Goal: Task Accomplishment & Management: Use online tool/utility

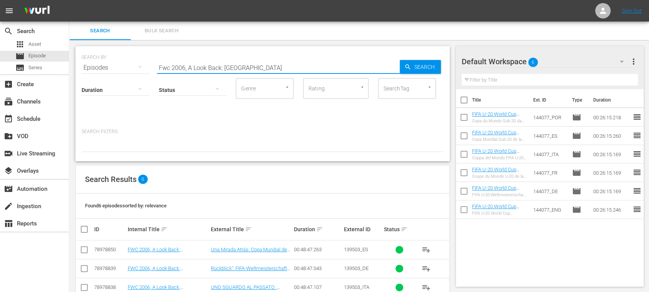
drag, startPoint x: 240, startPoint y: 68, endPoint x: 116, endPoint y: 58, distance: 124.2
click at [113, 66] on div "SEARCH BY Search By Episodes Search ID, Title, Description, Keywords, or Catego…" at bounding box center [263, 63] width 362 height 28
type input "144077"
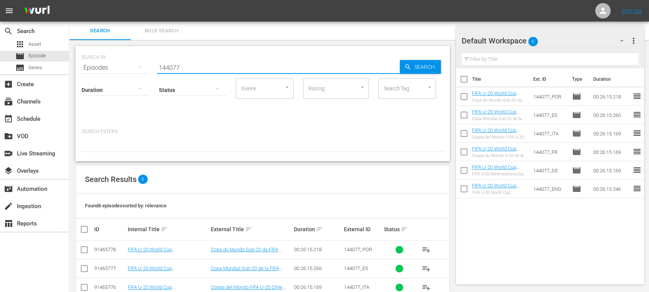
scroll to position [75, 0]
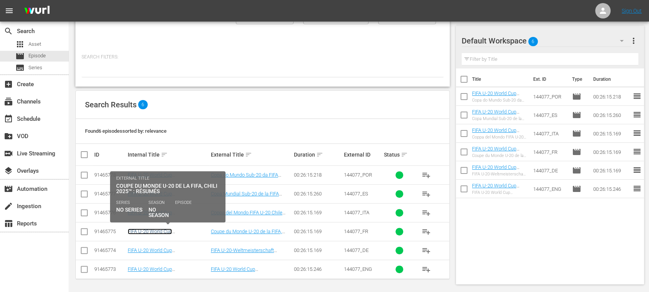
click at [192, 229] on link "FIFA U-20 World Cup [GEOGRAPHIC_DATA] 2025™: MD1+MD2+MD3 Highlights (FR)" at bounding box center [163, 236] width 70 height 17
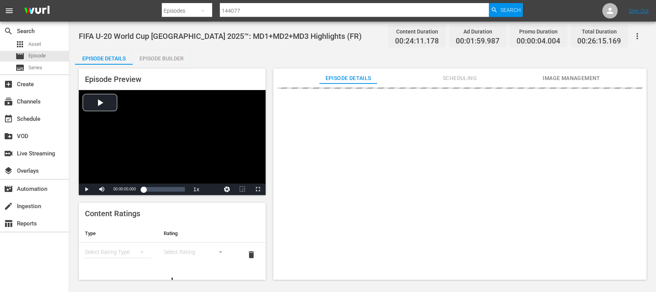
click at [581, 79] on span "Image Management" at bounding box center [572, 78] width 58 height 10
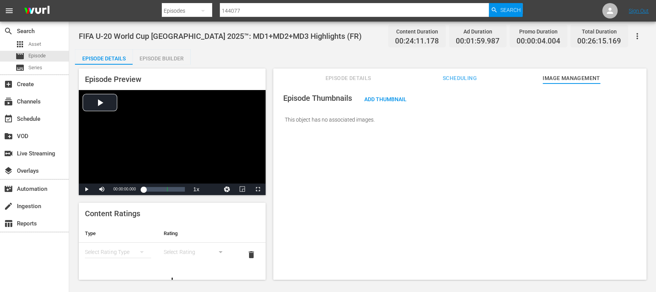
click at [354, 78] on span "Episode Details" at bounding box center [348, 78] width 58 height 10
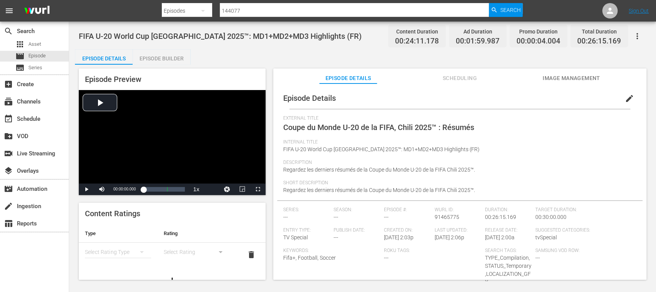
click at [460, 79] on span "Scheduling" at bounding box center [460, 78] width 58 height 10
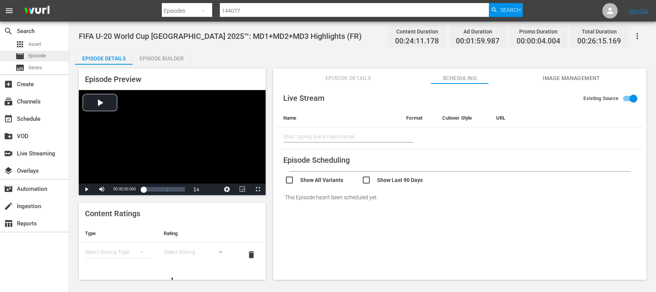
click at [32, 52] on span "Episode" at bounding box center [36, 56] width 17 height 8
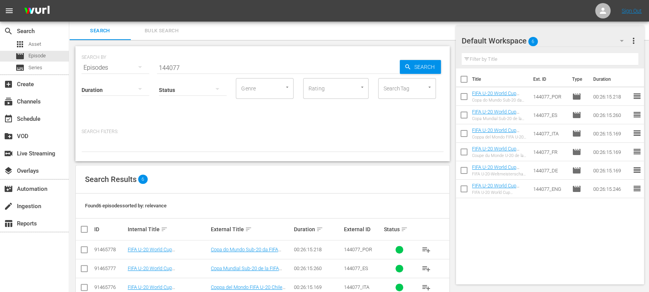
scroll to position [75, 0]
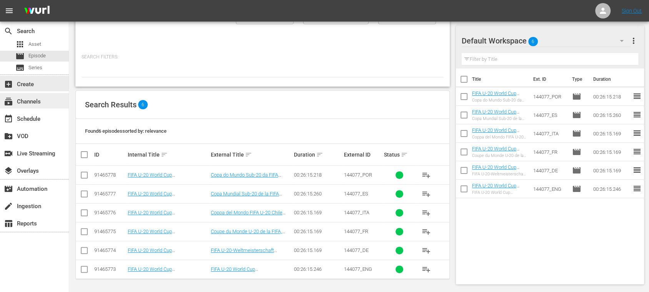
click at [27, 97] on div "subscriptions Channels" at bounding box center [21, 100] width 43 height 7
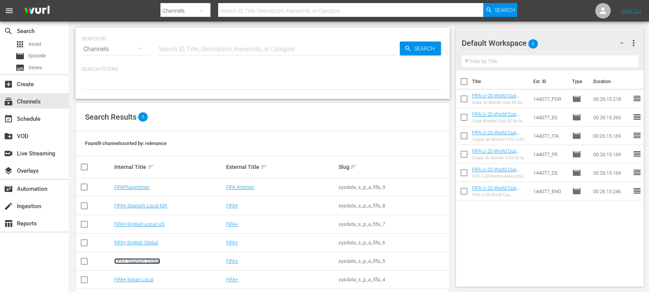
click at [157, 260] on link "FIFA+ Spanish Global" at bounding box center [137, 261] width 46 height 6
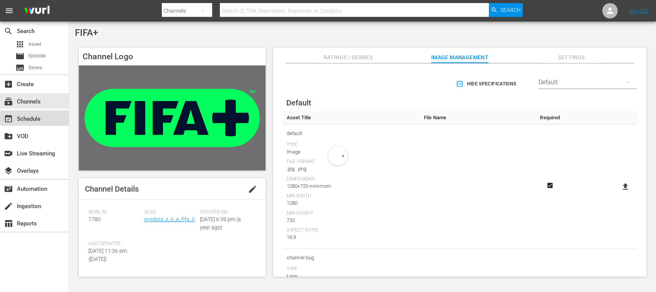
click at [35, 118] on div "event_available Schedule" at bounding box center [21, 117] width 43 height 7
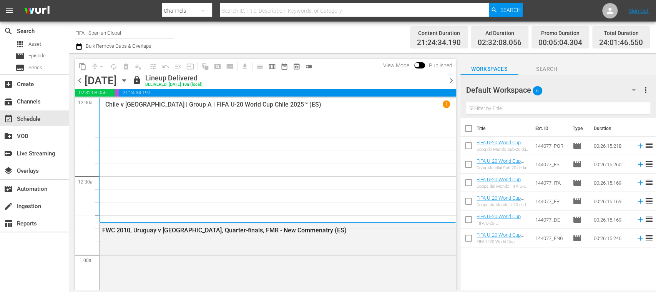
click at [452, 79] on span "chevron_right" at bounding box center [452, 81] width 10 height 10
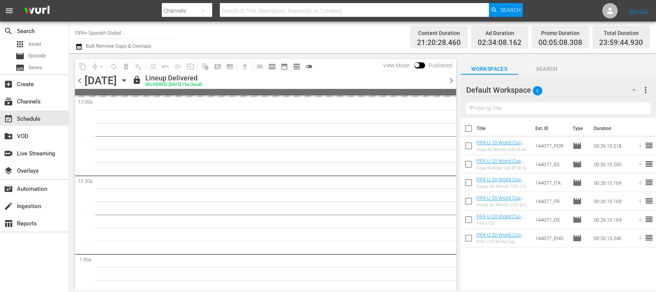
click at [452, 79] on span "chevron_right" at bounding box center [452, 81] width 10 height 10
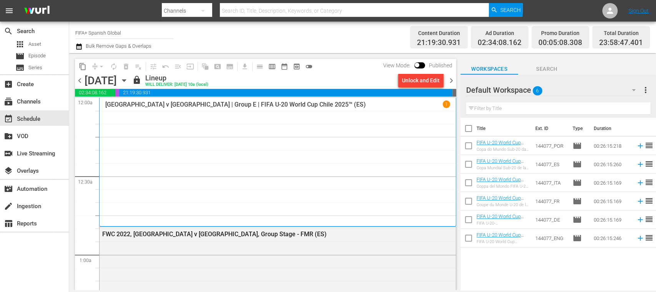
click at [424, 83] on div "Unlock and Edit" at bounding box center [421, 80] width 38 height 14
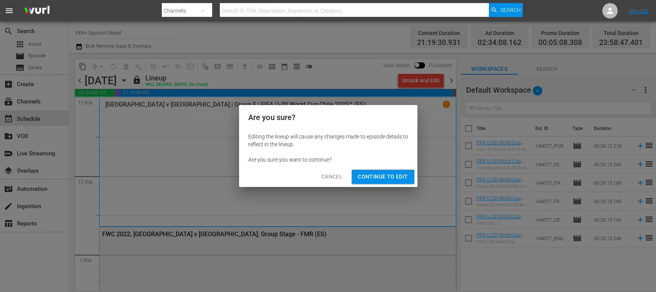
click at [395, 178] on span "Continue to Edit" at bounding box center [383, 177] width 50 height 10
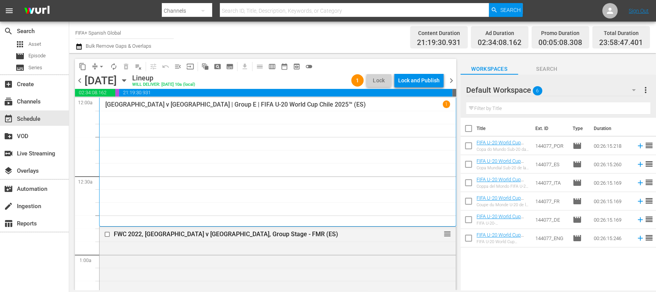
click at [647, 90] on span "more_vert" at bounding box center [645, 89] width 9 height 9
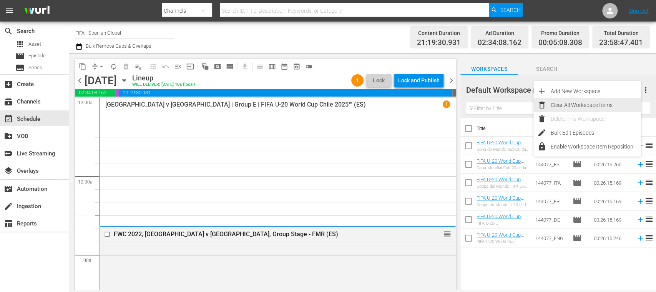
click at [600, 104] on div "Clear All Workspace Items" at bounding box center [596, 105] width 90 height 14
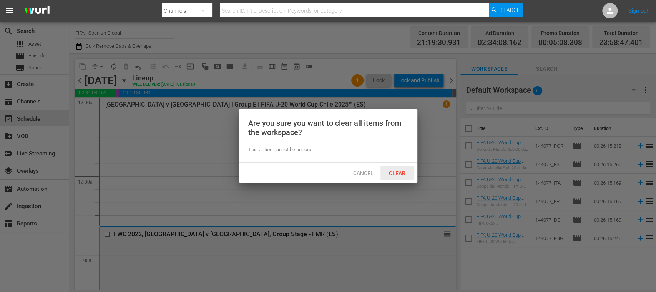
click at [396, 170] on span "Clear" at bounding box center [397, 173] width 29 height 6
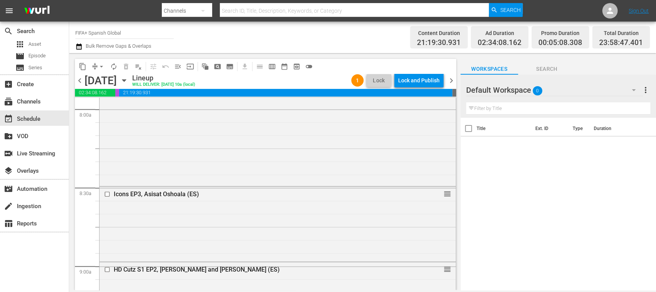
scroll to position [1380, 0]
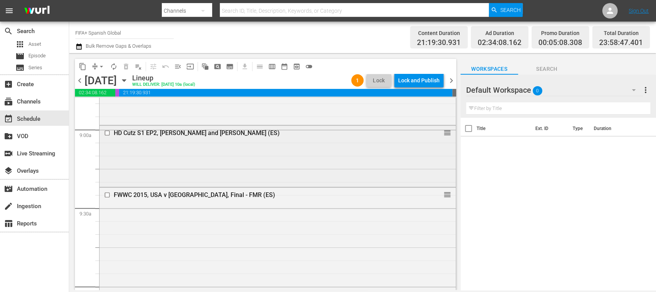
click at [106, 132] on input "checkbox" at bounding box center [108, 133] width 8 height 7
click at [127, 68] on span "delete_forever_outlined" at bounding box center [126, 67] width 8 height 8
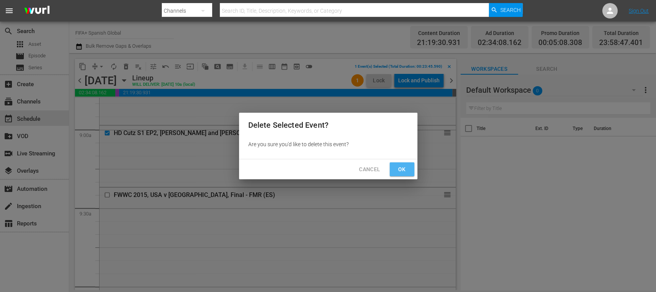
click at [402, 168] on span "Ok" at bounding box center [402, 170] width 12 height 10
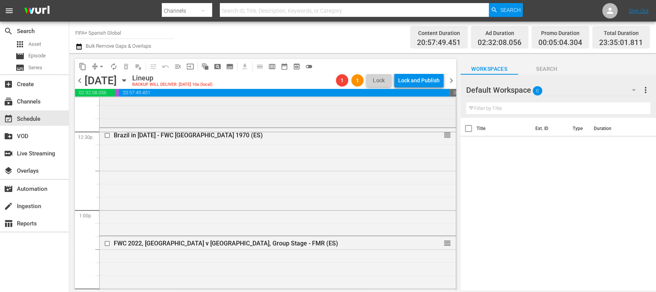
scroll to position [1790, 0]
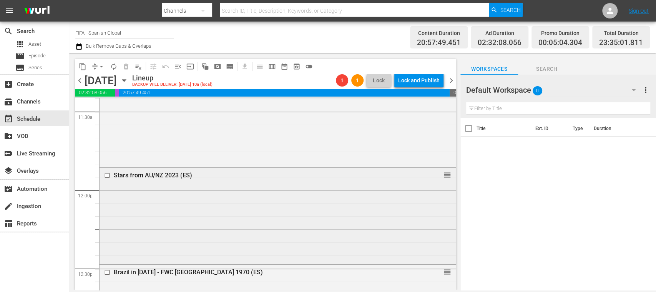
click at [105, 174] on input "checkbox" at bounding box center [108, 175] width 8 height 7
click at [126, 66] on span "delete_forever_outlined" at bounding box center [126, 67] width 8 height 8
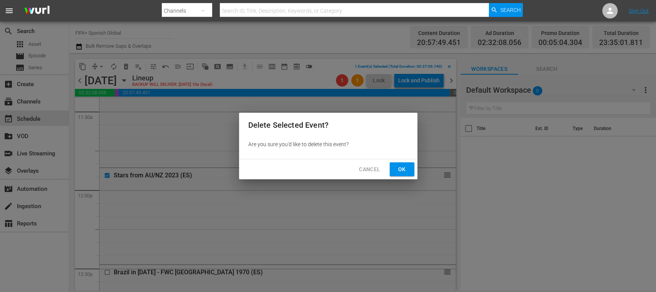
click at [405, 168] on span "Ok" at bounding box center [402, 170] width 12 height 10
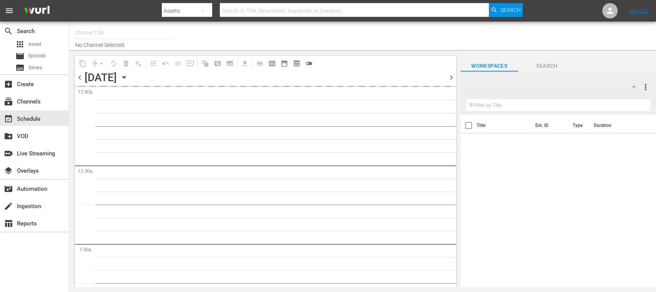
type input "FIFA+ Spanish Global (1780)"
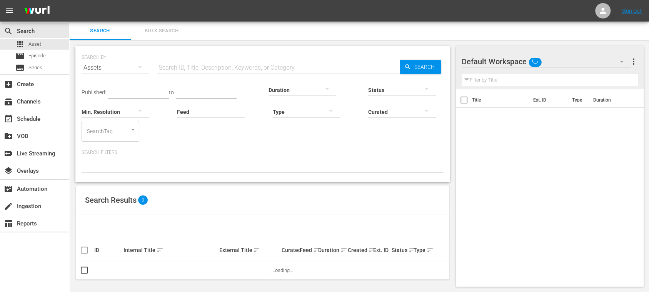
click at [163, 62] on input "text" at bounding box center [278, 67] width 243 height 18
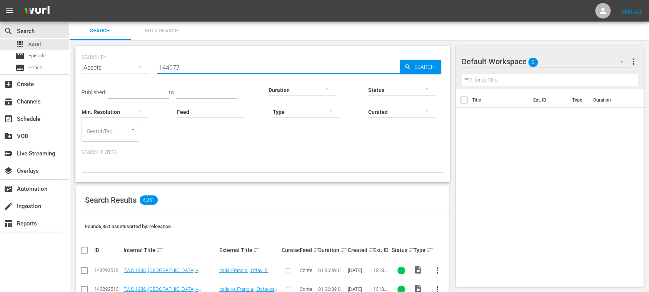
type input "144077"
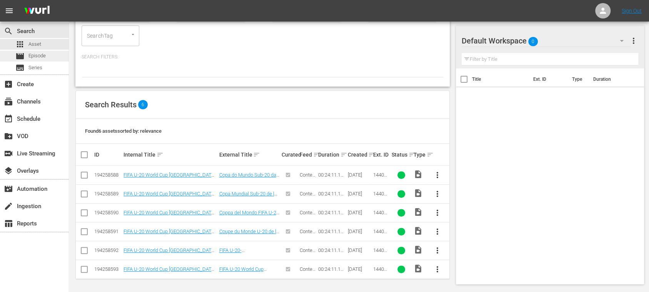
click at [47, 55] on div "movie Episode" at bounding box center [34, 56] width 69 height 11
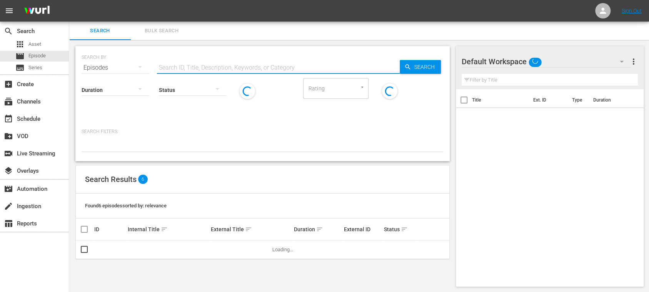
click at [185, 64] on input "text" at bounding box center [278, 67] width 243 height 18
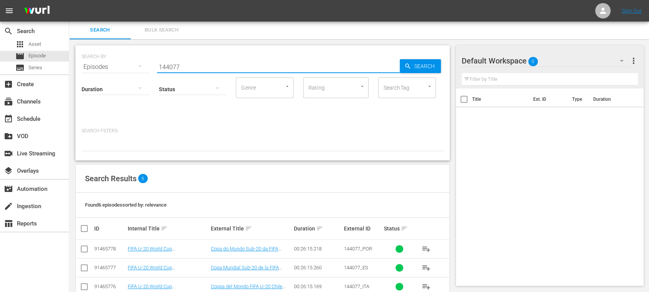
scroll to position [75, 0]
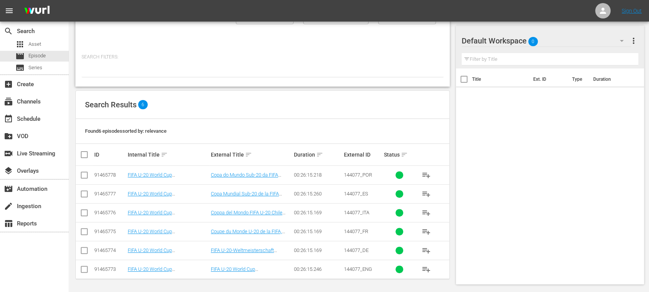
click at [424, 192] on span "playlist_add" at bounding box center [425, 193] width 9 height 9
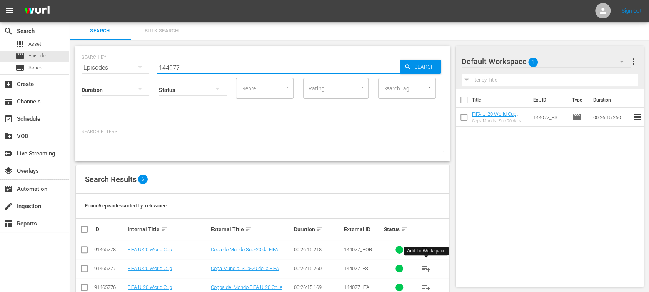
drag, startPoint x: 191, startPoint y: 67, endPoint x: 112, endPoint y: 62, distance: 79.3
click at [109, 64] on div "SEARCH BY Search By Episodes Search ID, Title, Description, Keywords, or Catego…" at bounding box center [263, 63] width 362 height 28
paste input "3703"
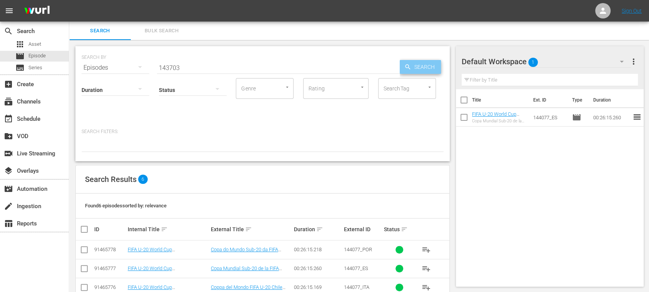
click at [404, 67] on icon "button" at bounding box center [407, 66] width 7 height 7
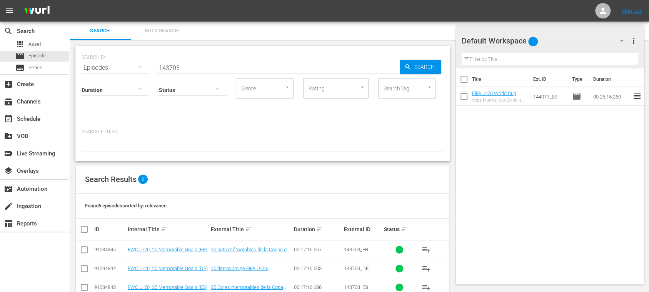
scroll to position [75, 0]
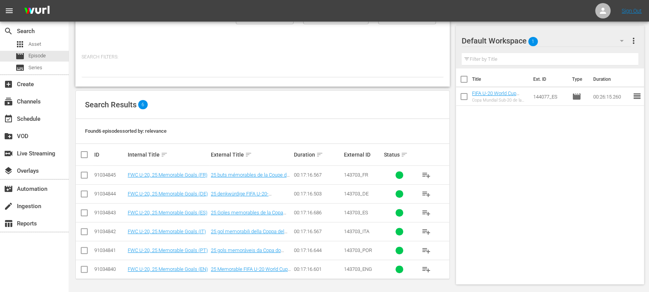
click at [424, 211] on span "playlist_add" at bounding box center [425, 212] width 9 height 9
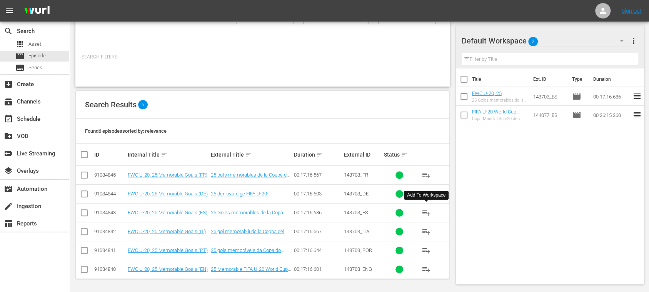
scroll to position [0, 0]
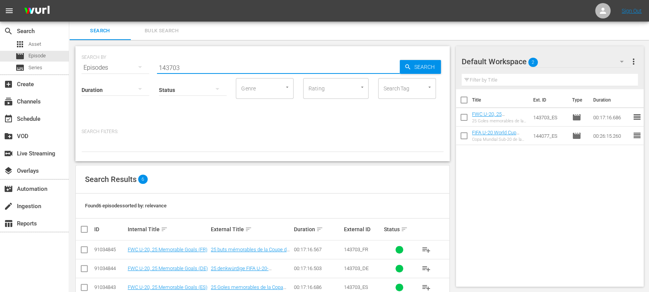
drag, startPoint x: 172, startPoint y: 64, endPoint x: 85, endPoint y: 63, distance: 87.7
click at [85, 63] on div "SEARCH BY Search By Episodes Search ID, Title, Description, Keywords, or Catego…" at bounding box center [263, 63] width 362 height 28
paste input "New Zealand v Japan - LIVE FIFA U-20 World Cup 2025"
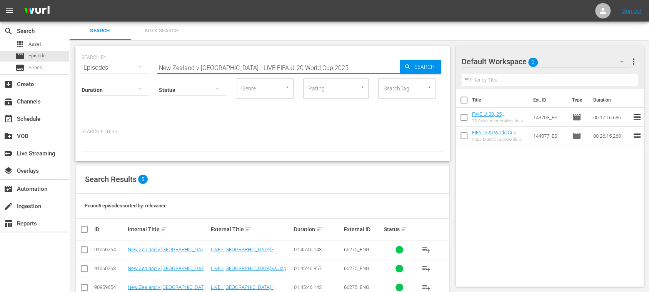
drag, startPoint x: 216, startPoint y: 67, endPoint x: 374, endPoint y: 71, distance: 158.4
click at [374, 71] on input "New Zealand v Japan - LIVE FIFA U-20 World Cup 2025" at bounding box center [278, 67] width 243 height 18
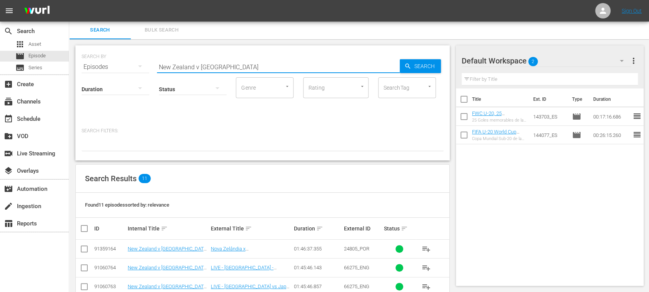
scroll to position [138, 0]
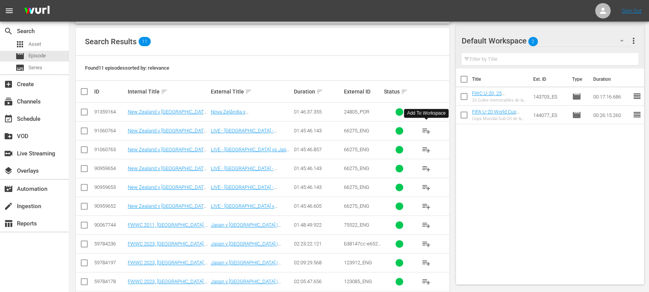
click at [424, 127] on span "playlist_add" at bounding box center [425, 130] width 9 height 9
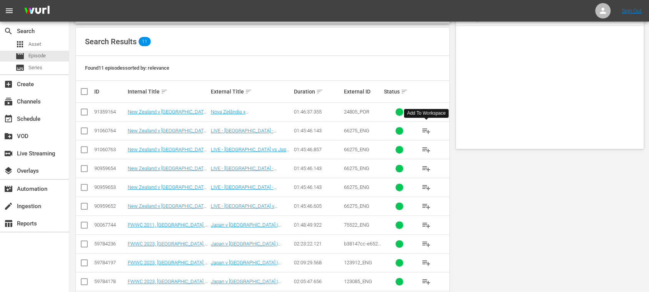
scroll to position [0, 0]
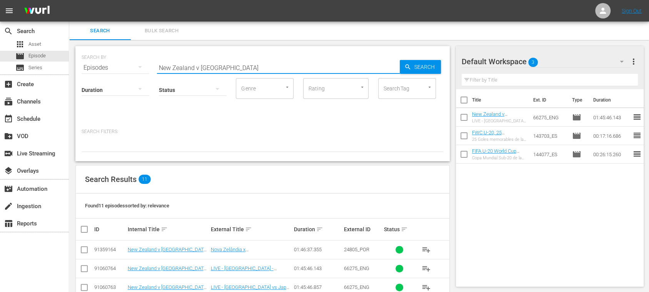
drag, startPoint x: 227, startPoint y: 66, endPoint x: 73, endPoint y: 63, distance: 153.8
click at [73, 63] on div "SEARCH BY Search By Episodes Search ID, Title, Description, Keywords, or Catego…" at bounding box center [262, 251] width 386 height 422
type input "144077"
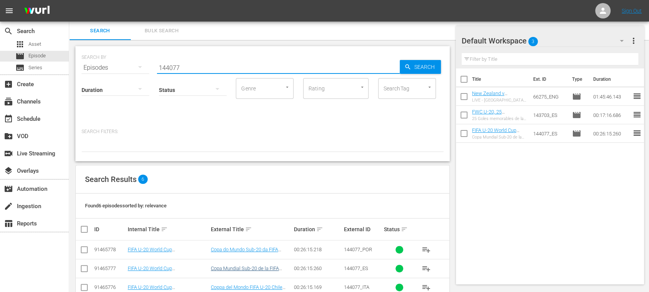
scroll to position [75, 0]
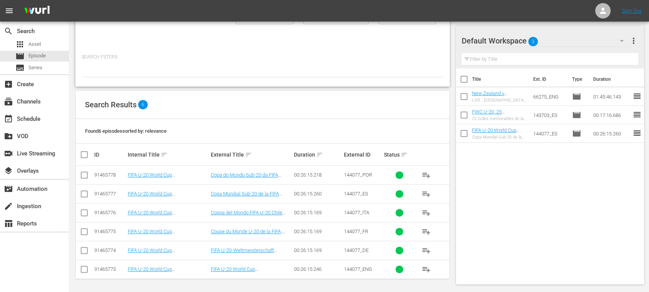
click at [425, 251] on span "playlist_add" at bounding box center [425, 250] width 9 height 9
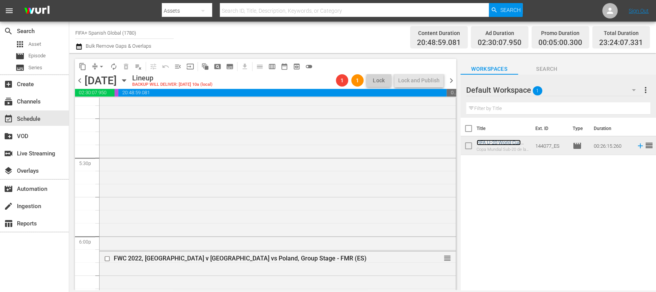
scroll to position [2680, 0]
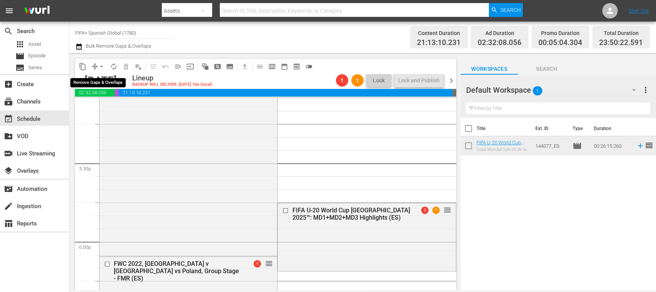
click at [102, 66] on span "arrow_drop_down" at bounding box center [102, 67] width 8 height 8
click at [115, 105] on li "Align to End of Previous Day" at bounding box center [102, 107] width 81 height 13
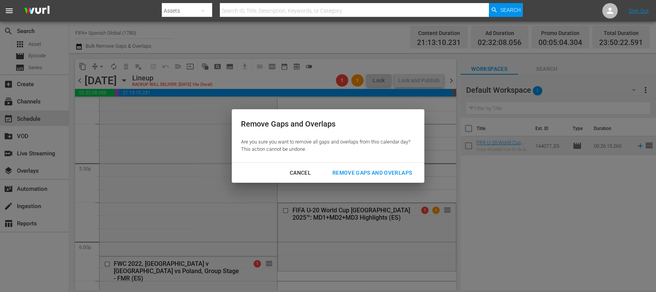
click at [356, 171] on div "Remove Gaps and Overlaps" at bounding box center [372, 173] width 92 height 10
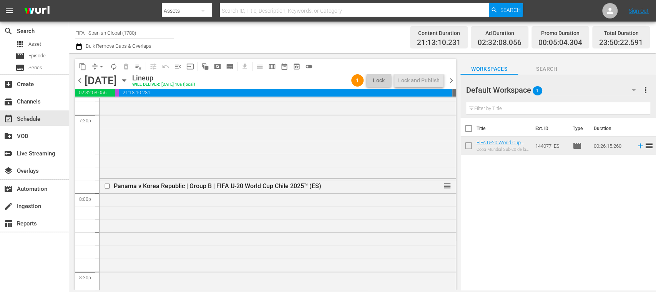
scroll to position [3008, 0]
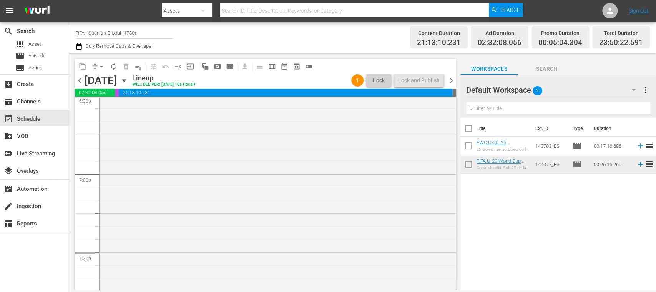
scroll to position [2984, 0]
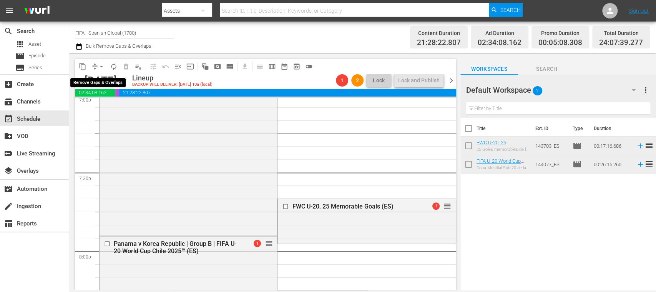
click at [103, 67] on span "arrow_drop_down" at bounding box center [102, 67] width 8 height 8
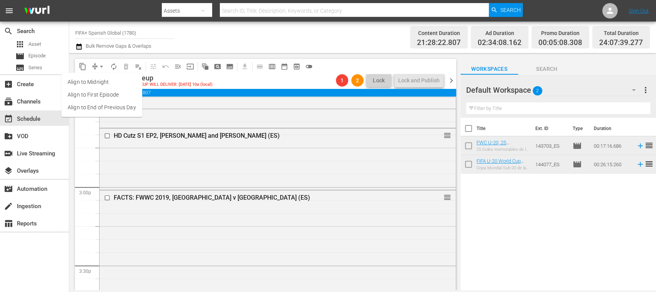
scroll to position [2247, 0]
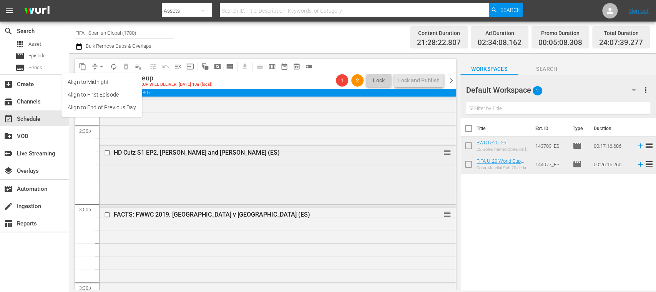
click at [108, 152] on input "checkbox" at bounding box center [108, 152] width 8 height 7
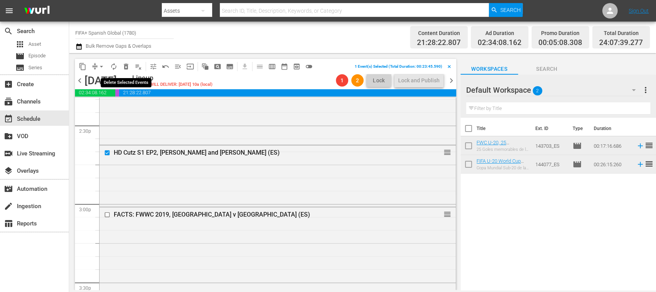
click at [126, 66] on span "delete_forever_outlined" at bounding box center [126, 67] width 8 height 8
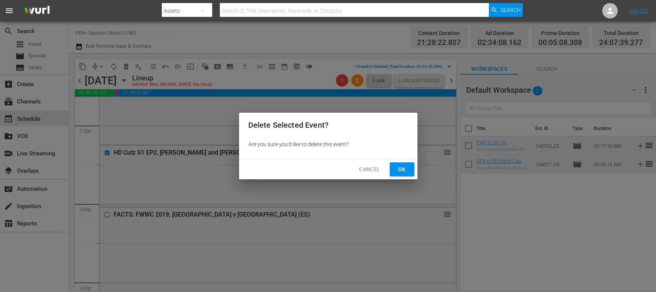
click at [401, 170] on span "Ok" at bounding box center [402, 170] width 12 height 10
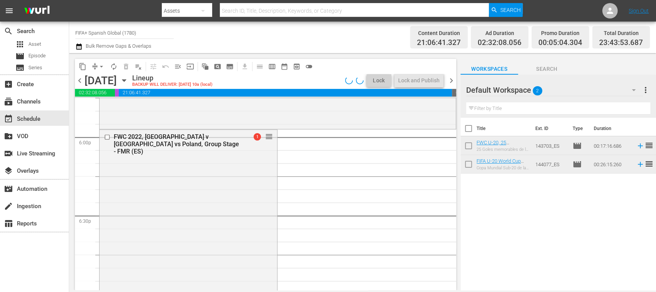
scroll to position [2801, 0]
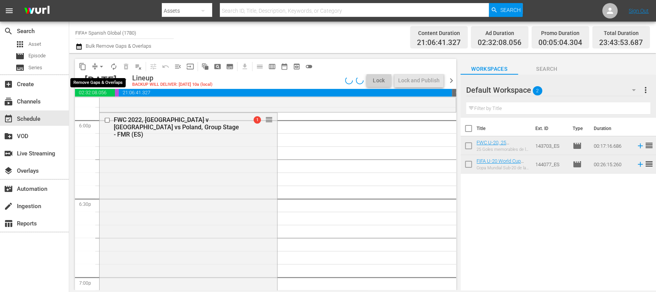
click at [102, 67] on span "arrow_drop_down" at bounding box center [102, 67] width 8 height 8
click at [123, 108] on li "Align to End of Previous Day" at bounding box center [102, 107] width 81 height 13
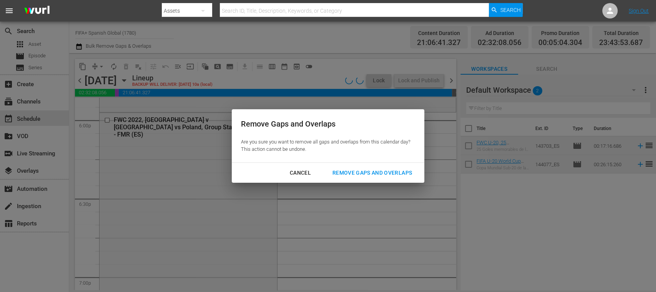
click at [337, 173] on div "Remove Gaps and Overlaps" at bounding box center [372, 173] width 92 height 10
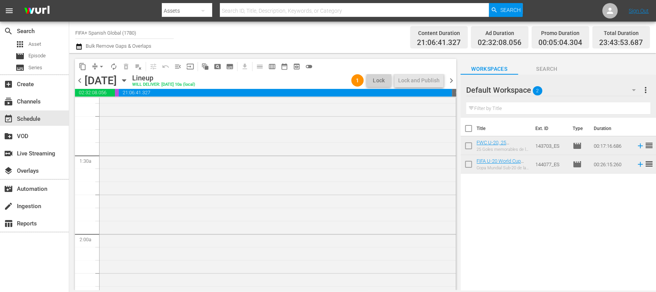
scroll to position [0, 0]
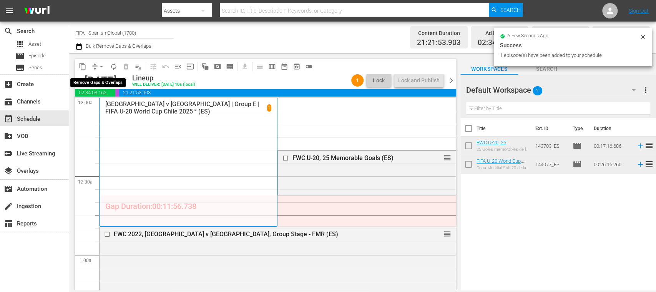
click at [101, 65] on span "arrow_drop_down" at bounding box center [102, 67] width 8 height 8
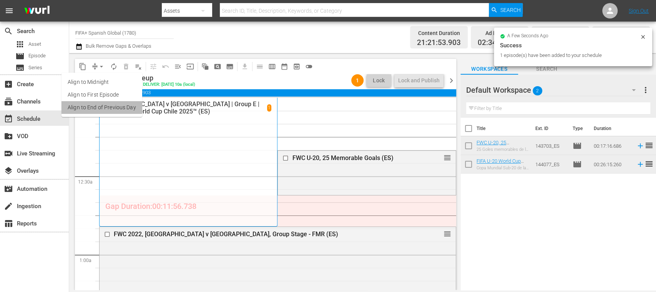
click at [121, 105] on li "Align to End of Previous Day" at bounding box center [102, 107] width 81 height 13
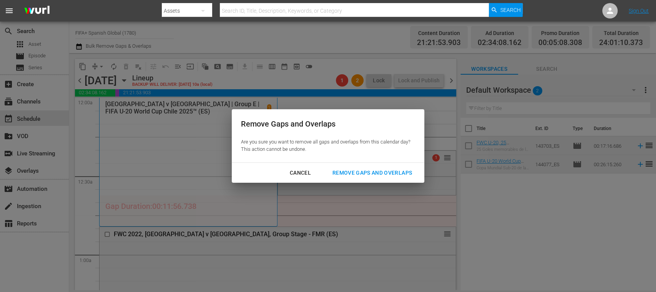
click at [400, 175] on div "Remove Gaps and Overlaps" at bounding box center [372, 173] width 92 height 10
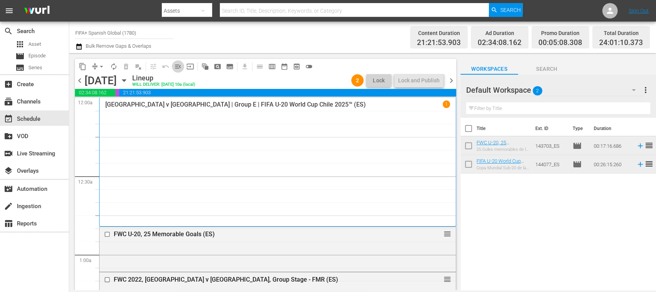
drag, startPoint x: 454, startPoint y: 103, endPoint x: 176, endPoint y: 65, distance: 280.7
click at [176, 65] on span "menu_open" at bounding box center [178, 67] width 8 height 8
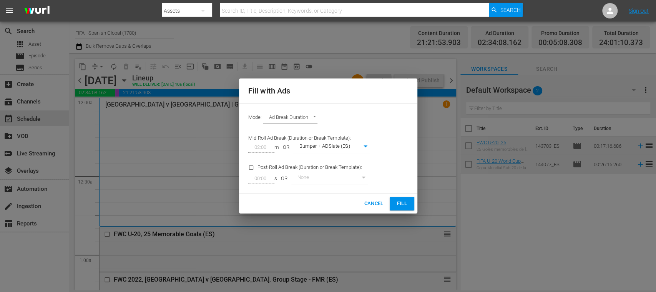
click at [397, 204] on span "Fill" at bounding box center [402, 203] width 12 height 9
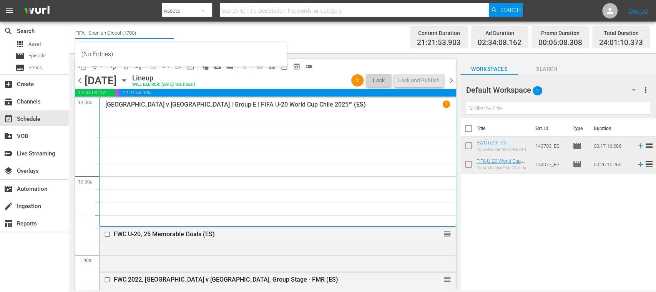
drag, startPoint x: 106, startPoint y: 32, endPoint x: 162, endPoint y: 34, distance: 56.2
click at [162, 34] on input "FIFA+ Spanish Global (1780)" at bounding box center [124, 32] width 98 height 18
type input "FIFA+"
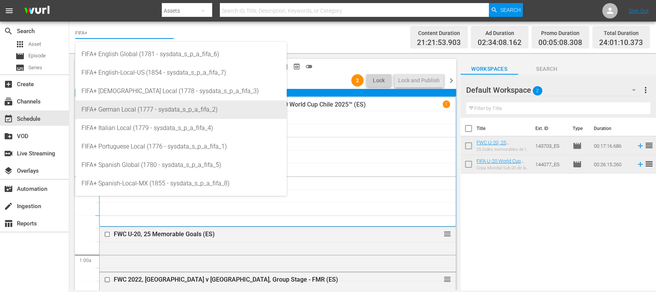
click at [151, 112] on div "FIFA+ German Local (1777 - sysdata_s_p_a_fifa_2)" at bounding box center [181, 109] width 199 height 18
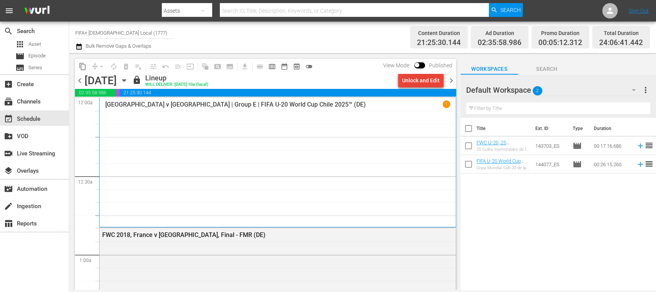
click at [417, 83] on div "Unlock and Edit" at bounding box center [421, 80] width 38 height 14
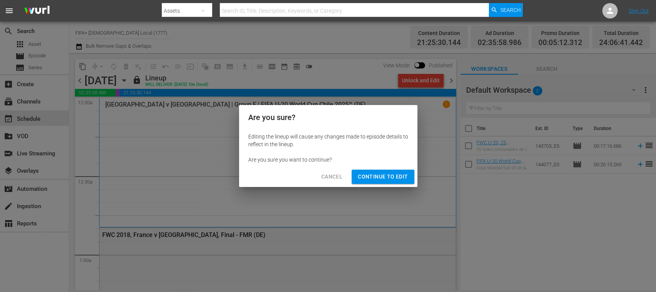
click at [398, 173] on span "Continue to Edit" at bounding box center [383, 177] width 50 height 10
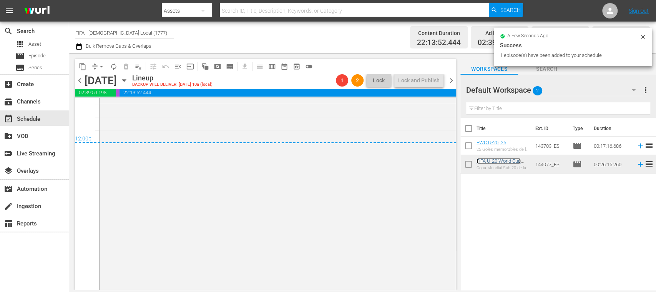
scroll to position [3708, 0]
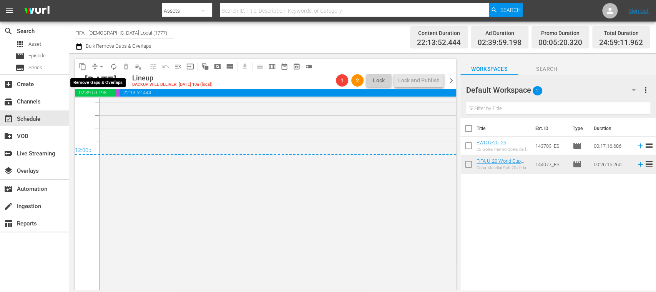
click at [102, 66] on span "arrow_drop_down" at bounding box center [102, 67] width 8 height 8
click at [117, 105] on li "Align to End of Previous Day" at bounding box center [102, 107] width 81 height 13
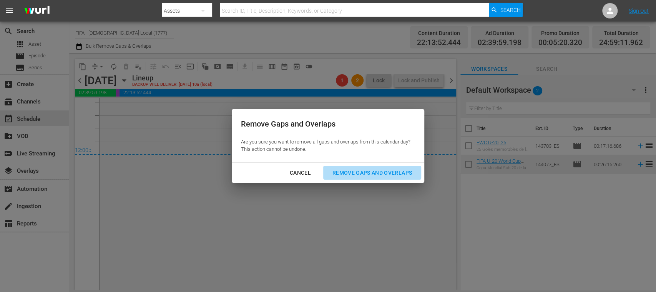
click at [345, 173] on div "Remove Gaps and Overlaps" at bounding box center [372, 173] width 92 height 10
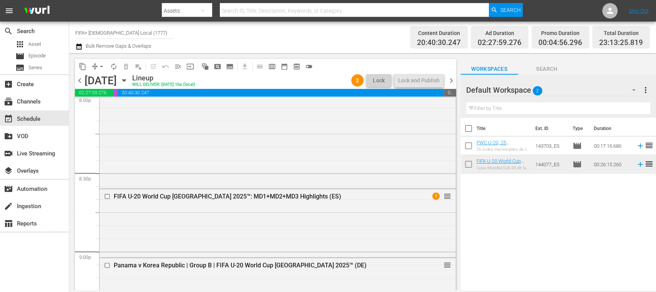
scroll to position [3123, 0]
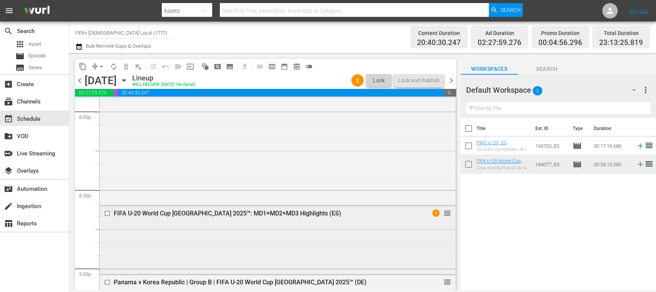
click at [109, 212] on input "checkbox" at bounding box center [108, 213] width 8 height 7
click at [126, 66] on span "delete_forever_outlined" at bounding box center [126, 67] width 8 height 8
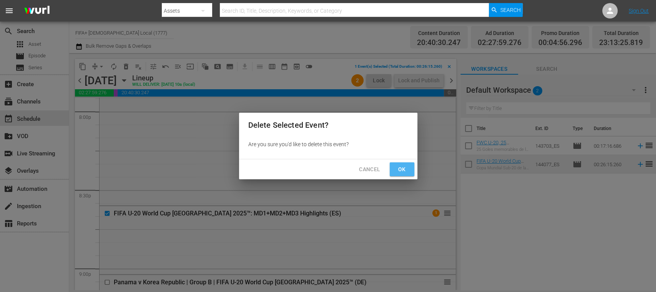
click at [401, 173] on span "Ok" at bounding box center [402, 170] width 12 height 10
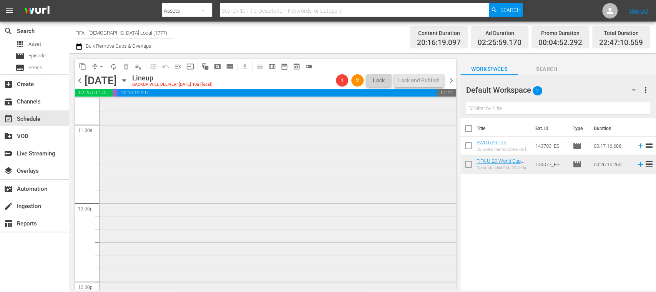
scroll to position [1914, 0]
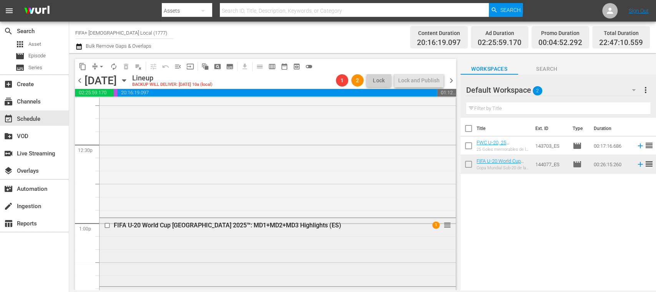
click at [108, 226] on input "checkbox" at bounding box center [108, 225] width 8 height 7
click at [126, 70] on span "delete_forever_outlined" at bounding box center [126, 67] width 8 height 8
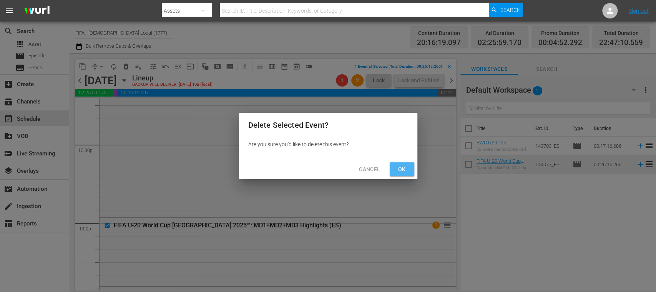
click at [395, 168] on button "Ok" at bounding box center [402, 169] width 25 height 14
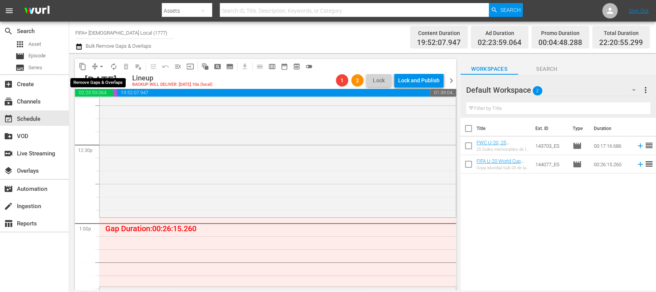
click at [101, 63] on span "arrow_drop_down" at bounding box center [102, 67] width 8 height 8
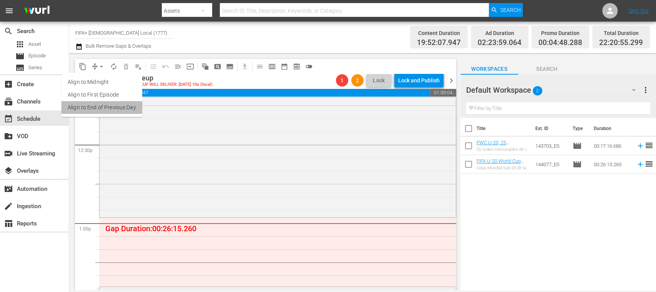
click at [125, 107] on li "Align to End of Previous Day" at bounding box center [102, 107] width 81 height 13
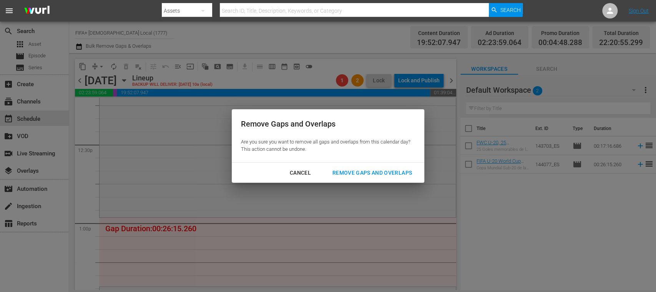
click at [400, 173] on div "Remove Gaps and Overlaps" at bounding box center [372, 173] width 92 height 10
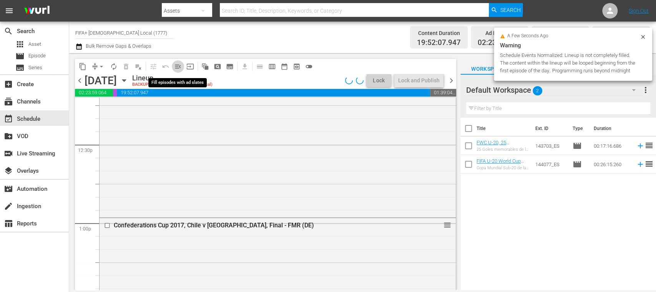
click at [179, 66] on span "menu_open" at bounding box center [178, 67] width 8 height 8
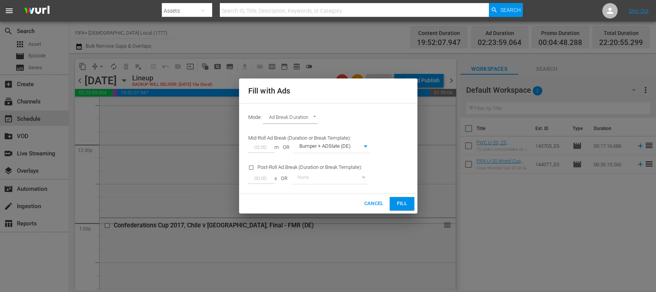
click at [401, 203] on span "Fill" at bounding box center [402, 203] width 12 height 9
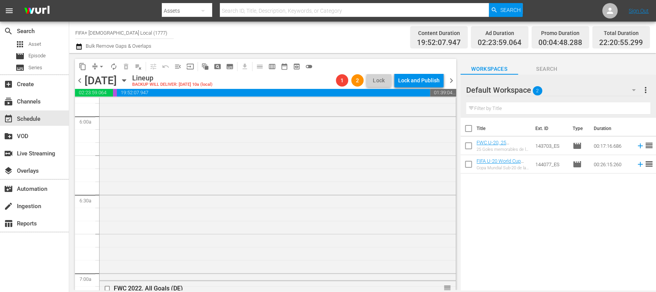
scroll to position [939, 0]
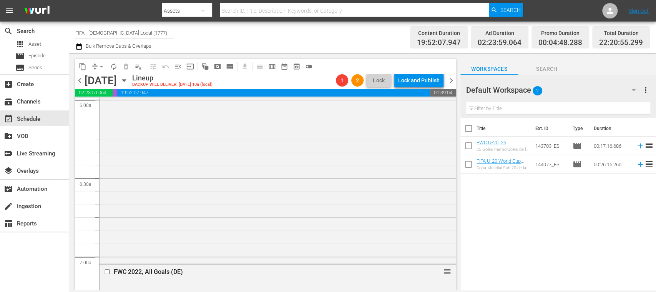
click at [452, 79] on span "chevron_right" at bounding box center [452, 81] width 10 height 10
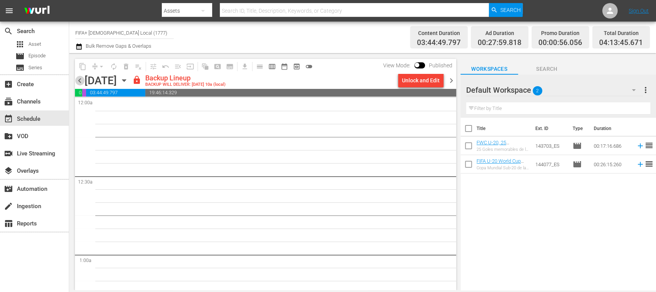
click at [78, 79] on span "chevron_left" at bounding box center [80, 81] width 10 height 10
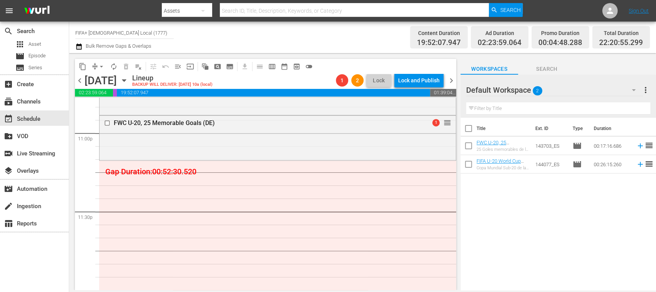
scroll to position [3580, 0]
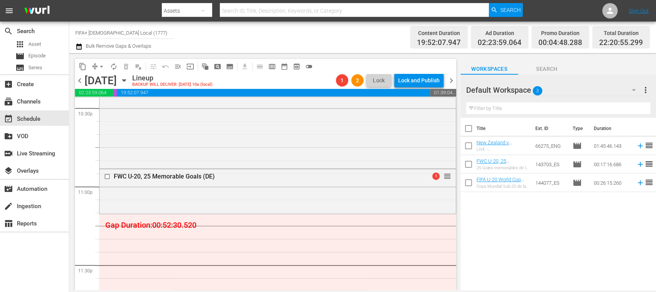
scroll to position [3547, 0]
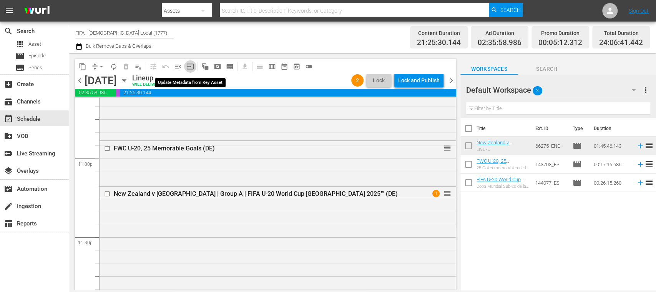
click at [190, 65] on span "input" at bounding box center [190, 67] width 8 height 8
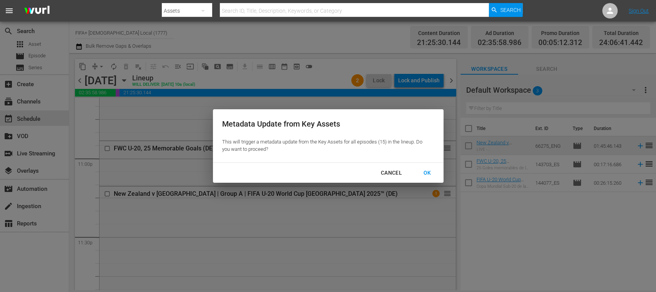
click at [393, 170] on div "Cancel" at bounding box center [391, 173] width 33 height 10
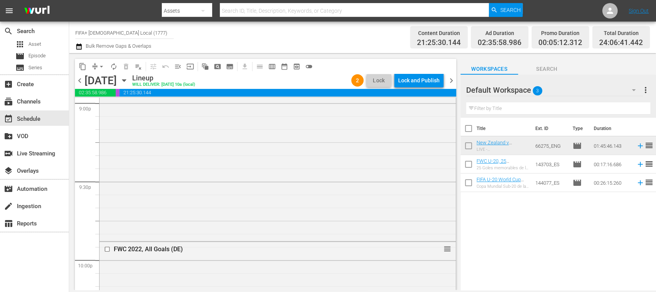
scroll to position [3273, 0]
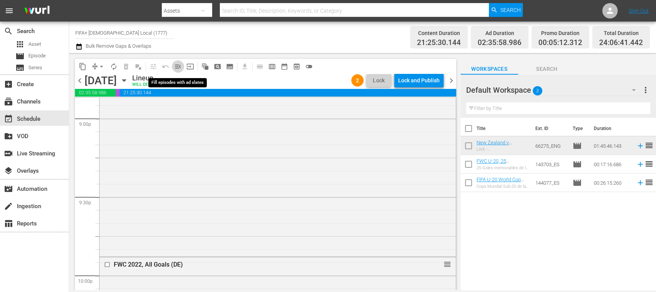
click at [180, 65] on span "menu_open" at bounding box center [178, 67] width 8 height 8
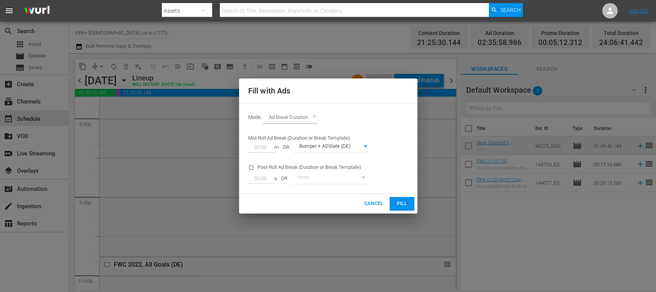
click at [403, 203] on span "Fill" at bounding box center [402, 203] width 12 height 9
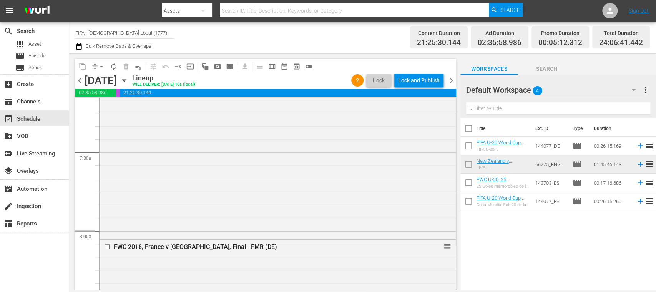
scroll to position [1093, 0]
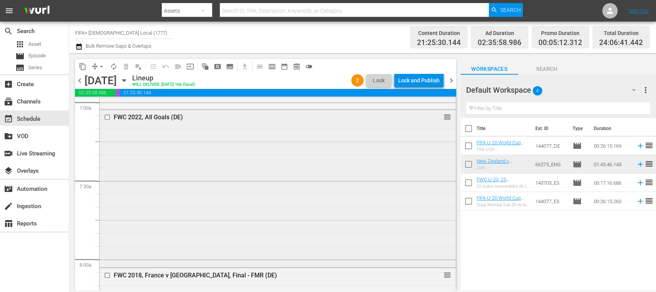
click at [108, 118] on input "checkbox" at bounding box center [108, 117] width 8 height 7
click at [125, 67] on span "delete_forever_outlined" at bounding box center [126, 67] width 8 height 8
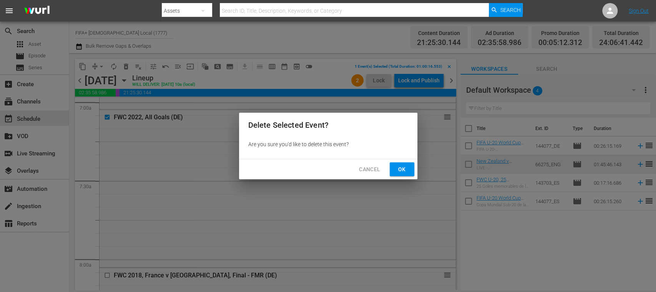
click at [407, 168] on span "Ok" at bounding box center [402, 170] width 12 height 10
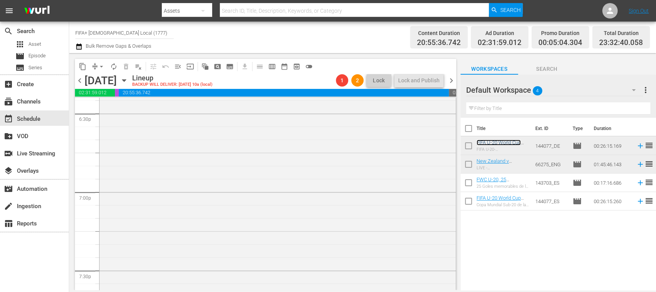
scroll to position [3023, 0]
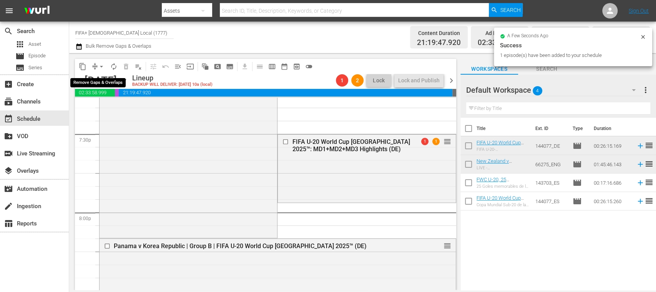
click at [100, 65] on span "arrow_drop_down" at bounding box center [102, 67] width 8 height 8
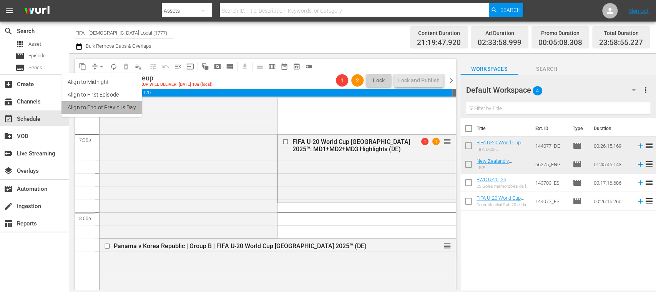
click at [117, 105] on li "Align to End of Previous Day" at bounding box center [102, 107] width 81 height 13
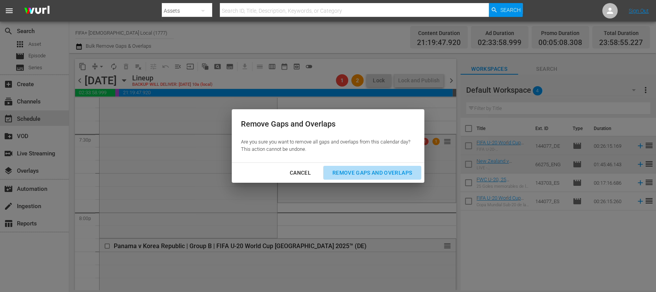
click at [365, 174] on div "Remove Gaps and Overlaps" at bounding box center [372, 173] width 92 height 10
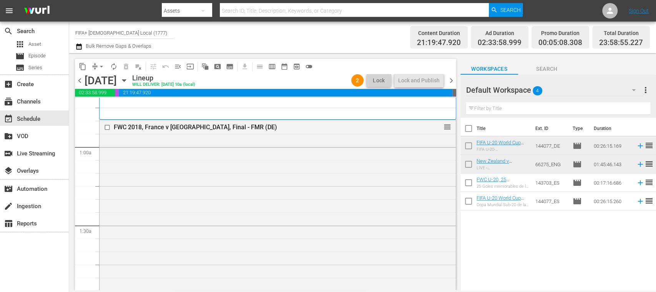
scroll to position [0, 0]
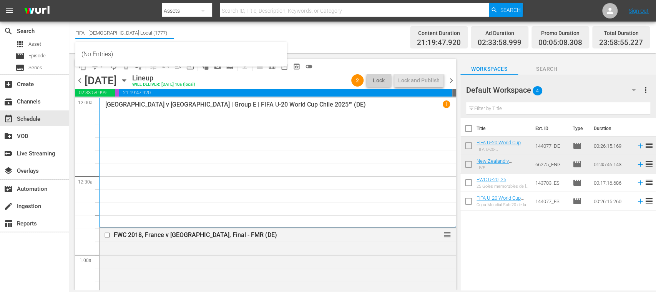
drag, startPoint x: 137, startPoint y: 34, endPoint x: 182, endPoint y: 35, distance: 45.0
click at [182, 35] on div "Channel Title FIFA+ German Local (1777) Bulk Remove Gaps & Overlaps" at bounding box center [231, 37] width 313 height 28
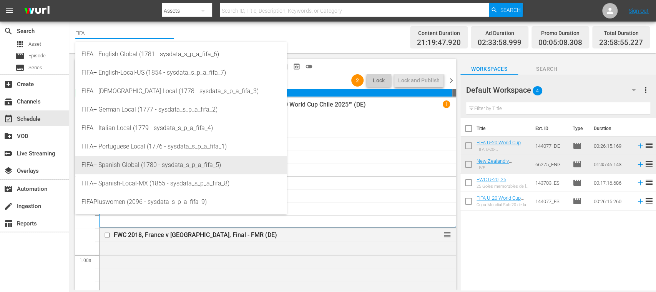
click at [144, 165] on div "FIFA+ Spanish Global (1780 - sysdata_s_p_a_fifa_5)" at bounding box center [181, 165] width 199 height 18
type input "FIFA+ Spanish Global (1780 - sysdata_s_p_a_fifa_5)"
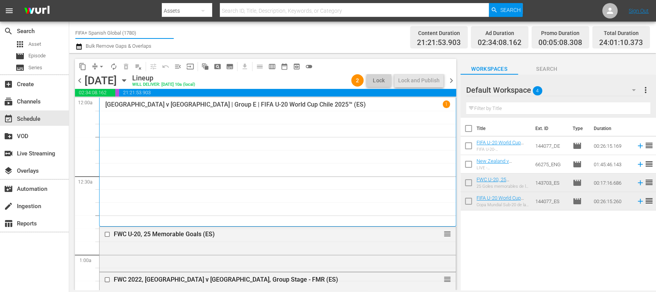
drag, startPoint x: 90, startPoint y: 31, endPoint x: 178, endPoint y: 32, distance: 88.8
click at [177, 32] on div "Channel Title FIFA+ Spanish Global (1780) Bulk Remove Gaps & Overlaps" at bounding box center [231, 37] width 313 height 28
type input "FIFA+"
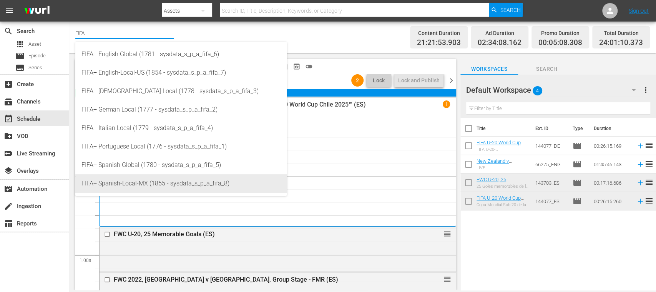
click at [153, 181] on div "FIFA+ Spanish-Local-MX (1855 - sysdata_s_p_a_fifa_8)" at bounding box center [181, 183] width 199 height 18
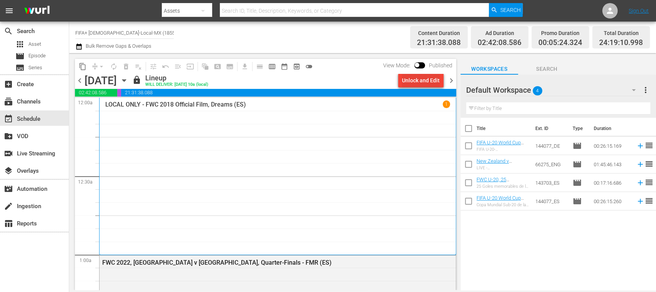
click at [433, 81] on div "Unlock and Edit" at bounding box center [421, 80] width 38 height 14
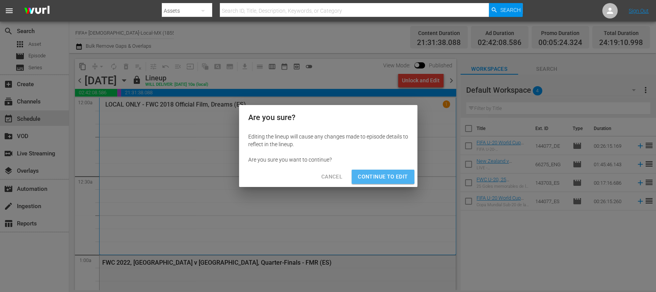
click at [376, 175] on span "Continue to Edit" at bounding box center [383, 177] width 50 height 10
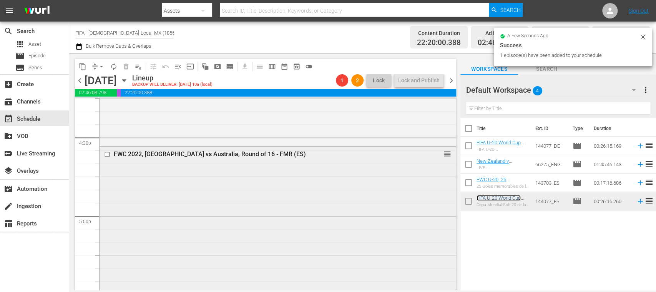
scroll to position [2535, 0]
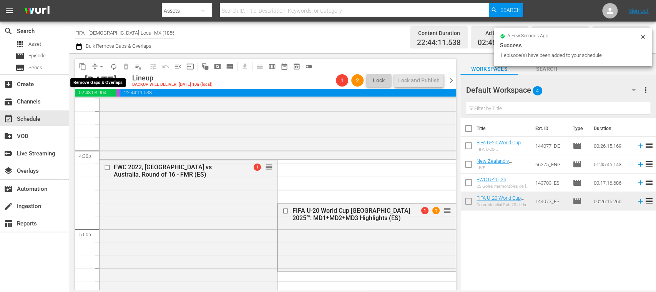
click at [102, 64] on span "arrow_drop_down" at bounding box center [102, 67] width 8 height 8
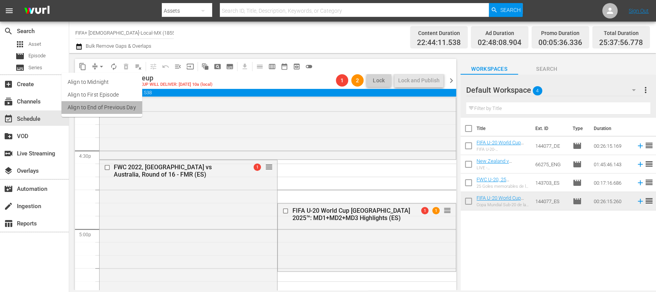
click at [115, 107] on li "Align to End of Previous Day" at bounding box center [102, 107] width 81 height 13
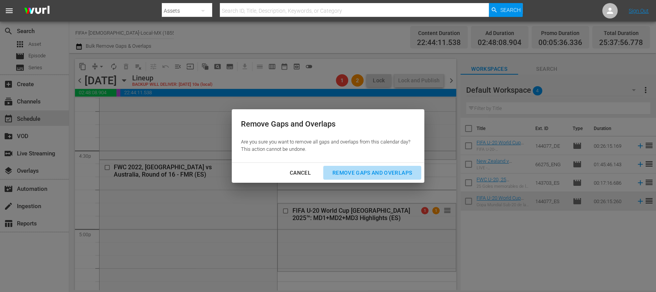
click at [359, 172] on div "Remove Gaps and Overlaps" at bounding box center [372, 173] width 92 height 10
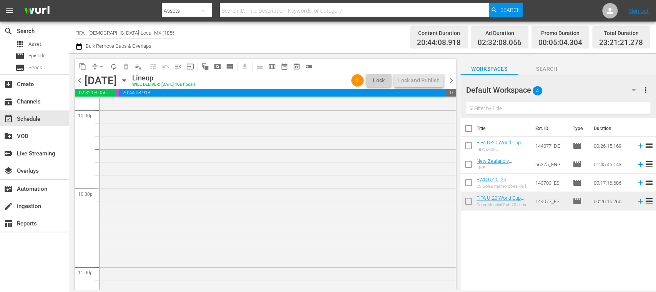
scroll to position [0, 0]
